Goal: Navigation & Orientation: Go to known website

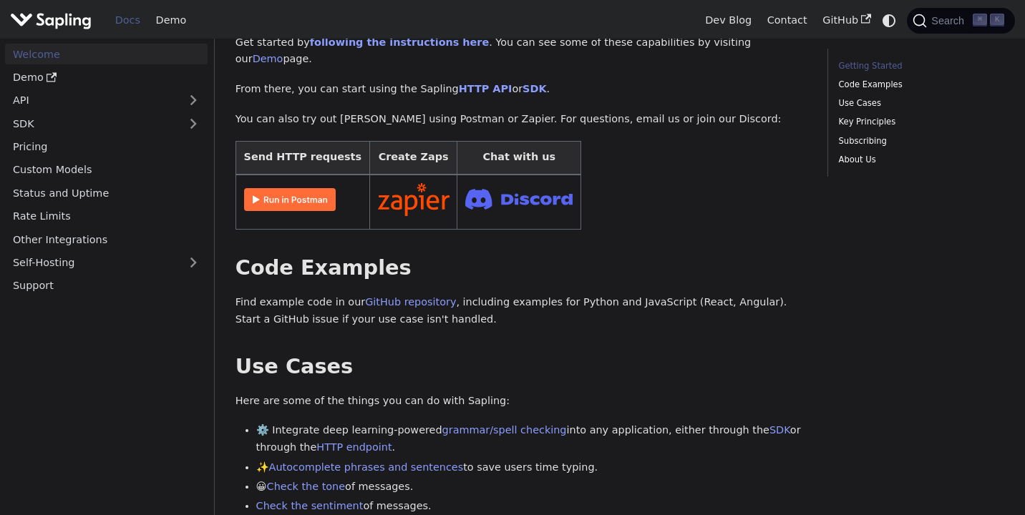
scroll to position [268, 0]
